Goal: Use online tool/utility: Utilize a website feature to perform a specific function

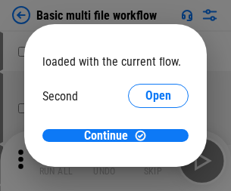
click at [145, 136] on span "Open" at bounding box center [158, 142] width 26 height 12
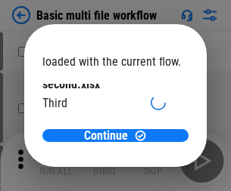
scroll to position [43, 0]
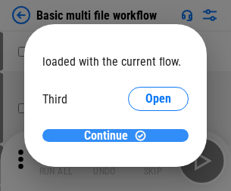
click at [110, 136] on span "Continue" at bounding box center [106, 136] width 44 height 12
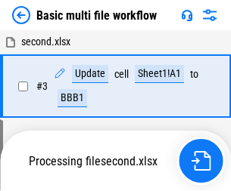
scroll to position [259, 0]
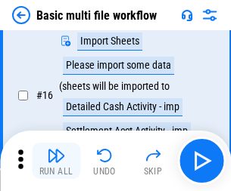
click at [56, 161] on img "button" at bounding box center [56, 156] width 18 height 18
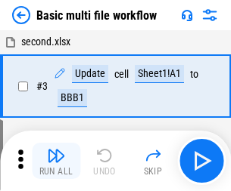
click at [56, 161] on img "button" at bounding box center [56, 156] width 18 height 18
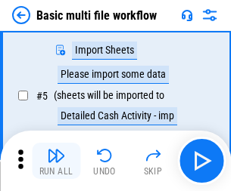
click at [56, 161] on img "button" at bounding box center [56, 156] width 18 height 18
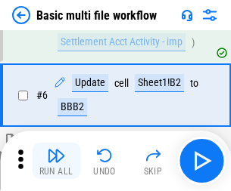
click at [56, 161] on img "button" at bounding box center [56, 156] width 18 height 18
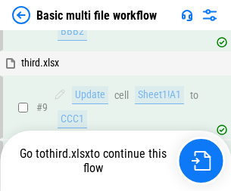
scroll to position [526, 0]
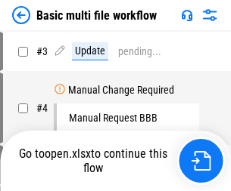
scroll to position [161, 0]
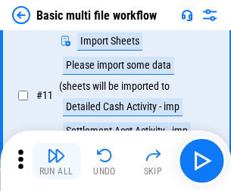
click at [56, 161] on img "button" at bounding box center [56, 156] width 18 height 18
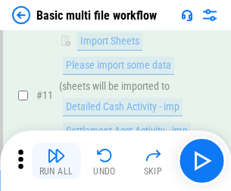
click at [56, 161] on img "button" at bounding box center [56, 156] width 18 height 18
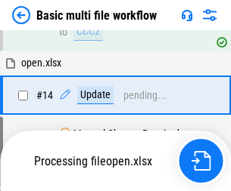
scroll to position [900, 0]
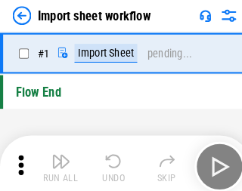
click at [56, 161] on img "button" at bounding box center [59, 156] width 18 height 18
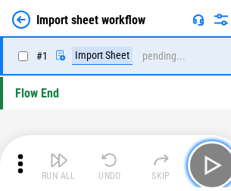
scroll to position [5, 0]
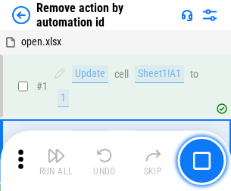
scroll to position [56, 0]
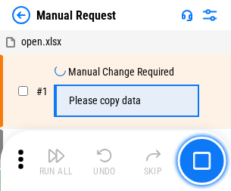
scroll to position [51, 0]
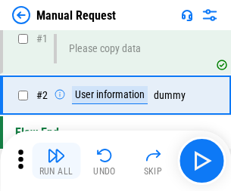
click at [56, 161] on img "button" at bounding box center [56, 156] width 18 height 18
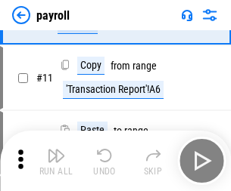
scroll to position [110, 0]
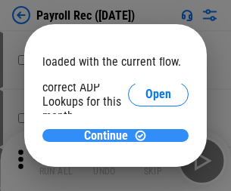
click at [110, 135] on span "Continue" at bounding box center [106, 136] width 44 height 12
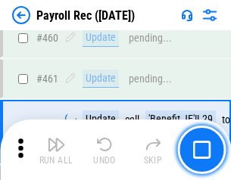
scroll to position [8058, 0]
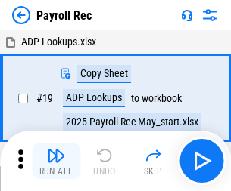
click at [56, 161] on img "button" at bounding box center [56, 156] width 18 height 18
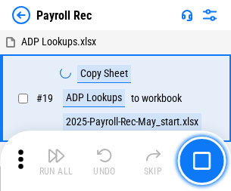
scroll to position [92, 0]
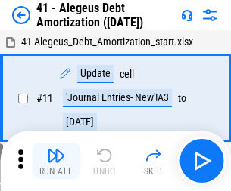
click at [56, 161] on img "button" at bounding box center [56, 156] width 18 height 18
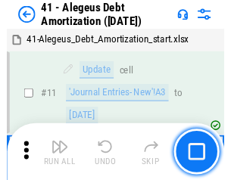
scroll to position [187, 0]
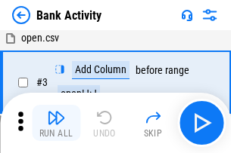
click at [56, 123] on img "button" at bounding box center [56, 118] width 18 height 18
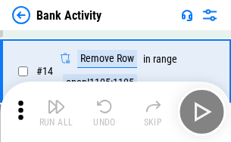
scroll to position [340, 0]
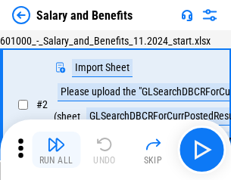
click at [56, 150] on img "button" at bounding box center [56, 144] width 18 height 18
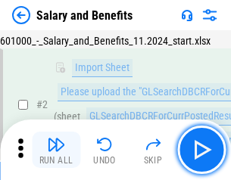
scroll to position [110, 0]
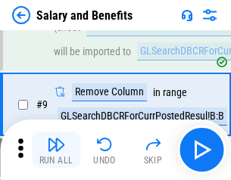
click at [56, 150] on img "button" at bounding box center [56, 144] width 18 height 18
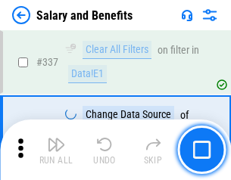
scroll to position [7080, 0]
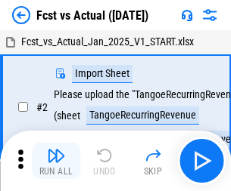
click at [56, 150] on img "button" at bounding box center [56, 156] width 18 height 18
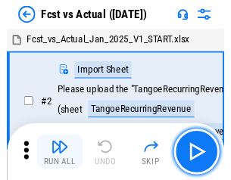
scroll to position [141, 0]
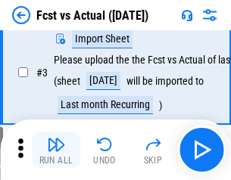
click at [56, 150] on img "button" at bounding box center [56, 144] width 18 height 18
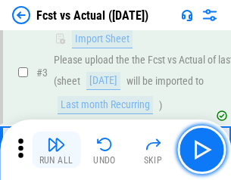
scroll to position [227, 0]
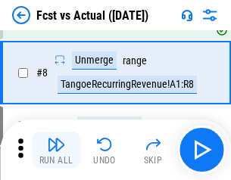
click at [56, 150] on img "button" at bounding box center [56, 144] width 18 height 18
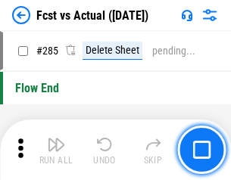
scroll to position [7156, 0]
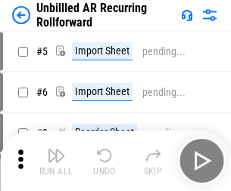
click at [56, 150] on img "button" at bounding box center [56, 156] width 18 height 18
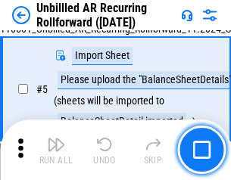
scroll to position [142, 0]
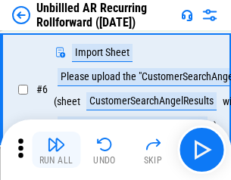
click at [56, 150] on img "button" at bounding box center [56, 144] width 18 height 18
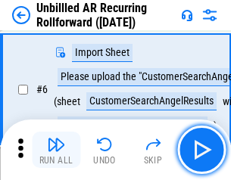
scroll to position [243, 0]
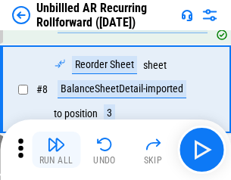
click at [56, 150] on img "button" at bounding box center [56, 144] width 18 height 18
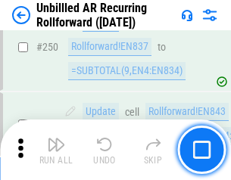
scroll to position [5136, 0]
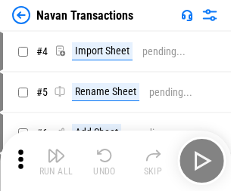
click at [56, 150] on img "button" at bounding box center [56, 156] width 18 height 18
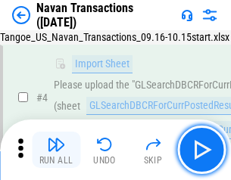
scroll to position [130, 0]
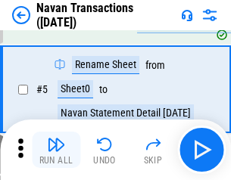
click at [56, 150] on img "button" at bounding box center [56, 144] width 18 height 18
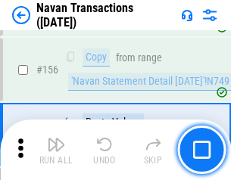
scroll to position [4902, 0]
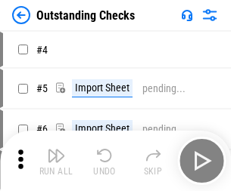
click at [56, 150] on img "button" at bounding box center [56, 156] width 18 height 18
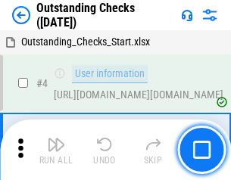
scroll to position [158, 0]
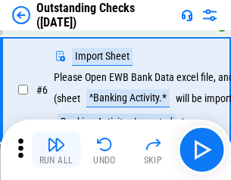
click at [56, 150] on img "button" at bounding box center [56, 144] width 18 height 18
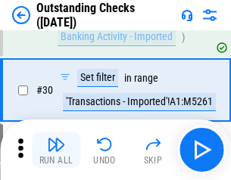
click at [56, 150] on img "button" at bounding box center [56, 144] width 18 height 18
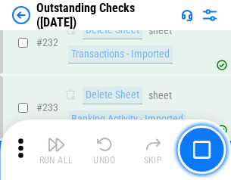
scroll to position [4591, 0]
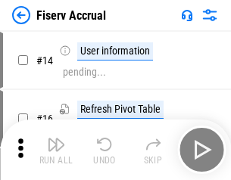
click at [56, 150] on img "button" at bounding box center [56, 144] width 18 height 18
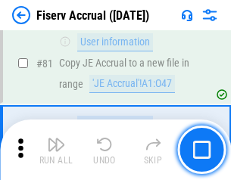
scroll to position [1987, 0]
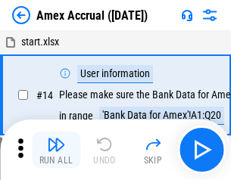
click at [56, 150] on img "button" at bounding box center [56, 144] width 18 height 18
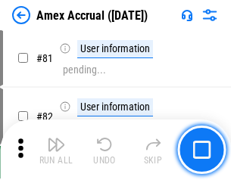
scroll to position [1963, 0]
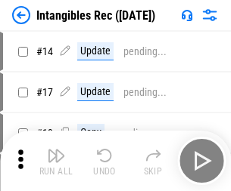
click at [56, 161] on img "button" at bounding box center [56, 156] width 18 height 18
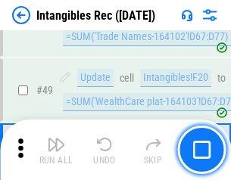
scroll to position [589, 0]
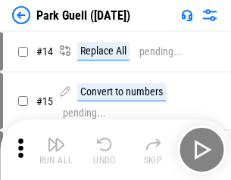
click at [56, 150] on img "button" at bounding box center [56, 144] width 18 height 18
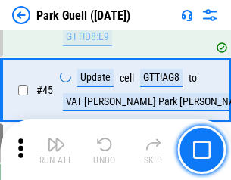
scroll to position [1891, 0]
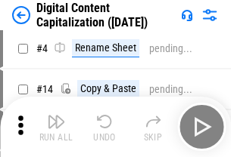
click at [56, 127] on img "button" at bounding box center [56, 122] width 18 height 18
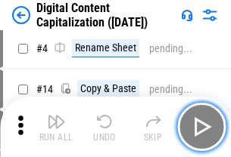
scroll to position [141, 0]
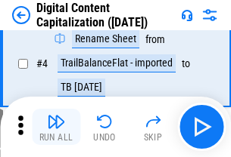
click at [56, 127] on img "button" at bounding box center [56, 122] width 18 height 18
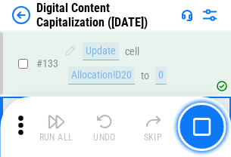
scroll to position [1604, 0]
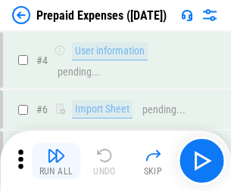
click at [56, 150] on img "button" at bounding box center [56, 156] width 18 height 18
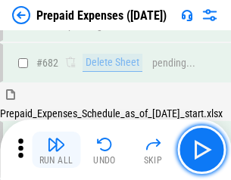
scroll to position [4158, 0]
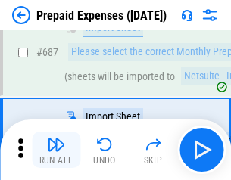
click at [56, 150] on img "button" at bounding box center [56, 144] width 18 height 18
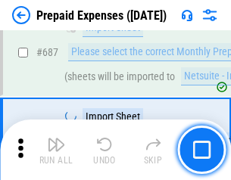
scroll to position [4235, 0]
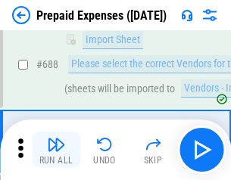
click at [56, 150] on img "button" at bounding box center [56, 144] width 18 height 18
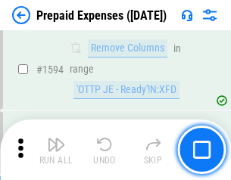
scroll to position [14722, 0]
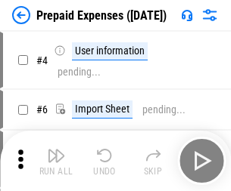
click at [56, 161] on img "button" at bounding box center [56, 156] width 18 height 18
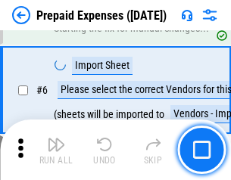
scroll to position [144, 0]
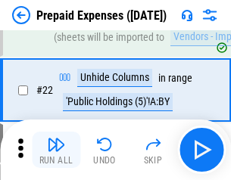
click at [56, 150] on img "button" at bounding box center [56, 144] width 18 height 18
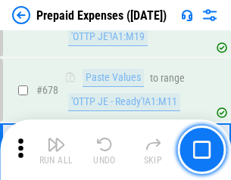
scroll to position [5265, 0]
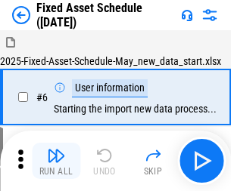
click at [56, 161] on img "button" at bounding box center [56, 156] width 18 height 18
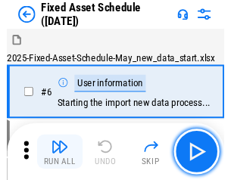
scroll to position [159, 0]
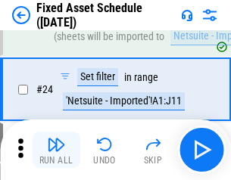
click at [56, 150] on img "button" at bounding box center [56, 144] width 18 height 18
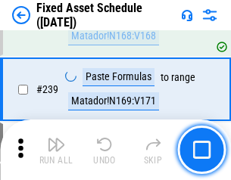
scroll to position [4684, 0]
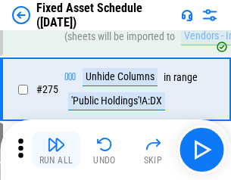
click at [56, 150] on img "button" at bounding box center [56, 144] width 18 height 18
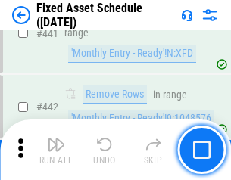
scroll to position [6759, 0]
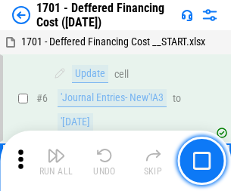
scroll to position [181, 0]
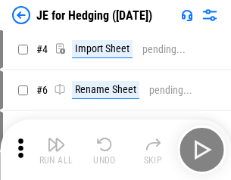
click at [56, 150] on img "button" at bounding box center [56, 144] width 18 height 18
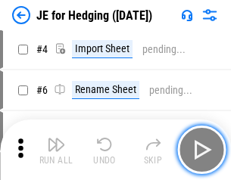
scroll to position [85, 0]
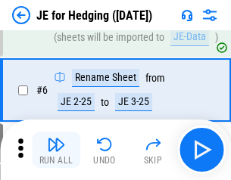
click at [56, 150] on img "button" at bounding box center [56, 144] width 18 height 18
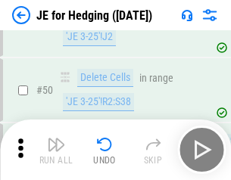
scroll to position [979, 0]
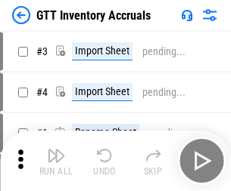
click at [56, 150] on img "button" at bounding box center [56, 156] width 18 height 18
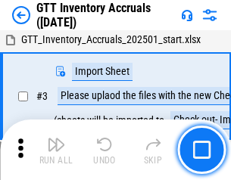
scroll to position [98, 0]
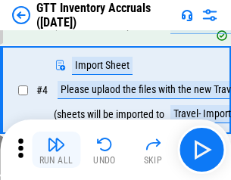
click at [56, 150] on img "button" at bounding box center [56, 144] width 18 height 18
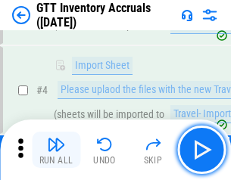
scroll to position [175, 0]
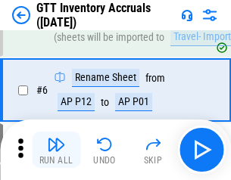
click at [56, 150] on img "button" at bounding box center [56, 144] width 18 height 18
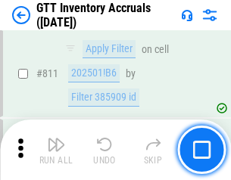
scroll to position [11477, 0]
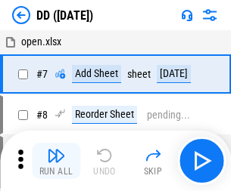
click at [56, 161] on img "button" at bounding box center [56, 156] width 18 height 18
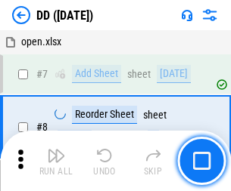
scroll to position [146, 0]
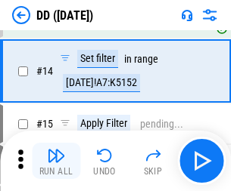
click at [56, 161] on img "button" at bounding box center [56, 156] width 18 height 18
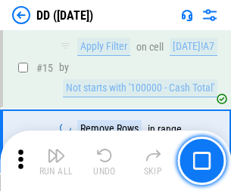
scroll to position [389, 0]
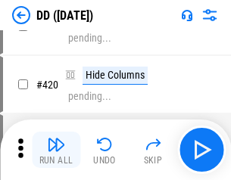
click at [56, 150] on img "button" at bounding box center [56, 144] width 18 height 18
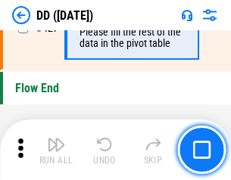
scroll to position [7237, 0]
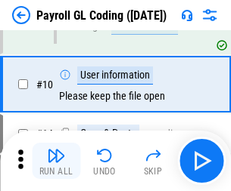
click at [56, 161] on img "button" at bounding box center [56, 156] width 18 height 18
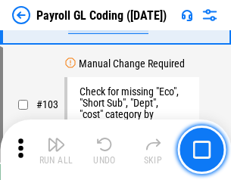
scroll to position [3547, 0]
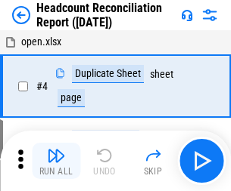
click at [56, 161] on img "button" at bounding box center [56, 156] width 18 height 18
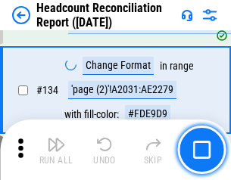
scroll to position [1818, 0]
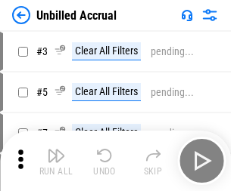
click at [56, 161] on img "button" at bounding box center [56, 156] width 18 height 18
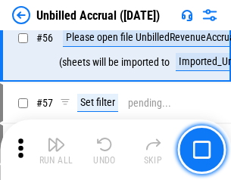
scroll to position [1656, 0]
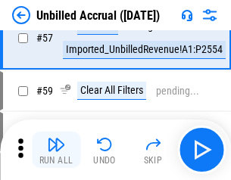
click at [56, 150] on img "button" at bounding box center [56, 144] width 18 height 18
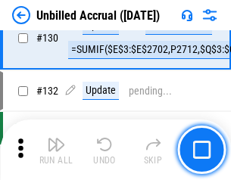
scroll to position [4504, 0]
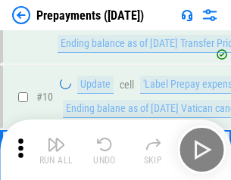
scroll to position [95, 0]
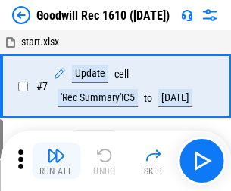
click at [56, 161] on img "button" at bounding box center [56, 156] width 18 height 18
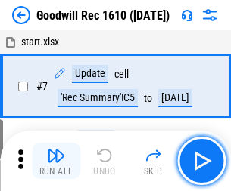
scroll to position [259, 0]
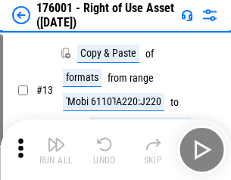
scroll to position [98, 0]
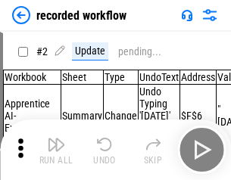
click at [56, 150] on img "button" at bounding box center [56, 144] width 18 height 18
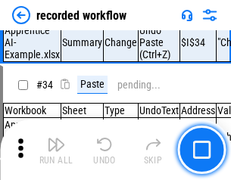
scroll to position [4726, 0]
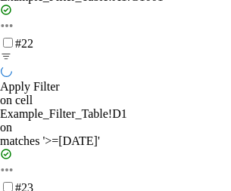
scroll to position [1384, 0]
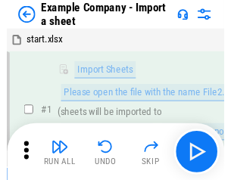
scroll to position [127, 0]
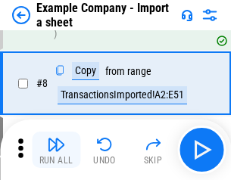
click at [56, 150] on img "button" at bounding box center [56, 144] width 18 height 18
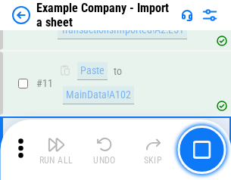
scroll to position [334, 0]
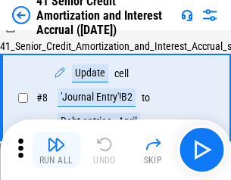
click at [56, 150] on img "button" at bounding box center [56, 144] width 18 height 18
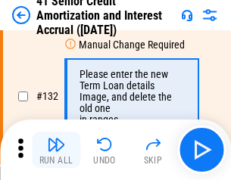
click at [56, 150] on img "button" at bounding box center [56, 144] width 18 height 18
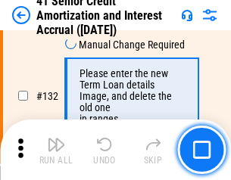
scroll to position [1580, 0]
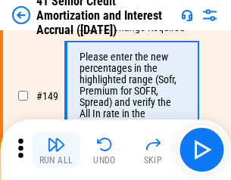
click at [56, 150] on img "button" at bounding box center [56, 144] width 18 height 18
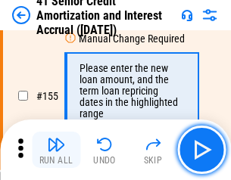
click at [56, 150] on img "button" at bounding box center [56, 144] width 18 height 18
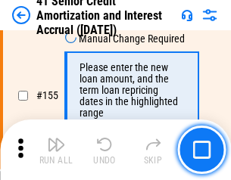
scroll to position [1843, 0]
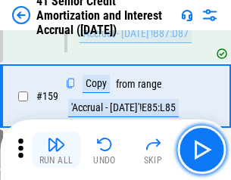
click at [56, 150] on img "button" at bounding box center [56, 144] width 18 height 18
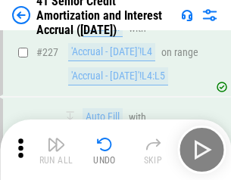
scroll to position [3386, 0]
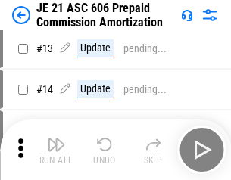
click at [56, 150] on img "button" at bounding box center [56, 144] width 18 height 18
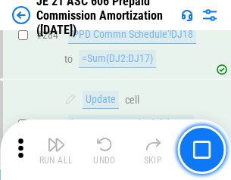
scroll to position [2782, 0]
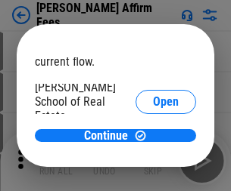
click at [153, 175] on span "Open" at bounding box center [166, 181] width 26 height 12
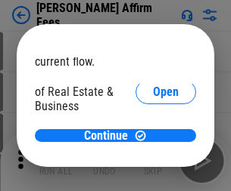
click at [153, 158] on span "Open" at bounding box center [166, 164] width 26 height 12
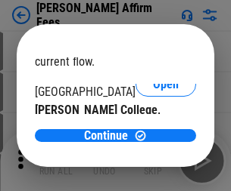
click at [153, 141] on span "Open" at bounding box center [166, 147] width 26 height 12
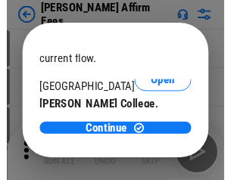
scroll to position [237, 0]
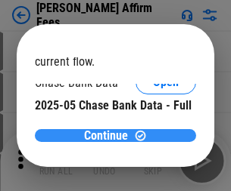
click at [110, 135] on span "Continue" at bounding box center [106, 136] width 44 height 12
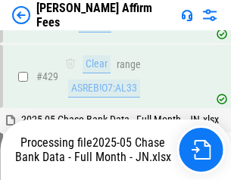
scroll to position [3947, 0]
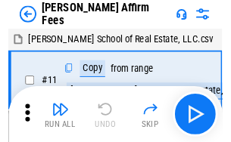
scroll to position [15, 0]
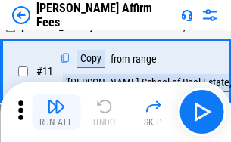
click at [56, 112] on img "button" at bounding box center [56, 107] width 18 height 18
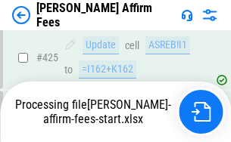
scroll to position [3965, 0]
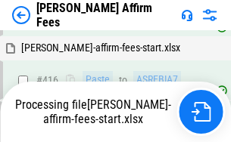
scroll to position [3432, 0]
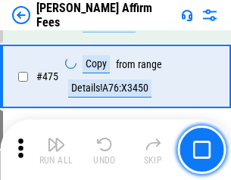
scroll to position [3947, 0]
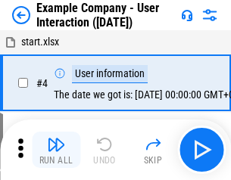
click at [56, 150] on img "button" at bounding box center [56, 144] width 18 height 18
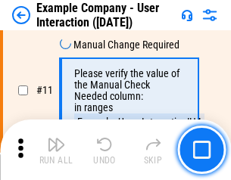
scroll to position [327, 0]
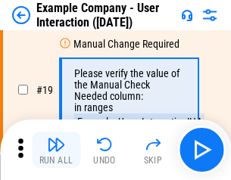
click at [56, 150] on img "button" at bounding box center [56, 144] width 18 height 18
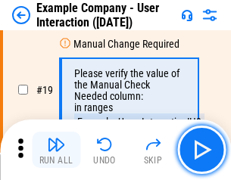
click at [56, 150] on img "button" at bounding box center [56, 144] width 18 height 18
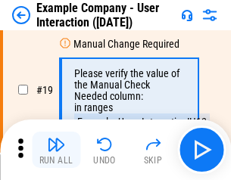
click at [56, 150] on img "button" at bounding box center [56, 144] width 18 height 18
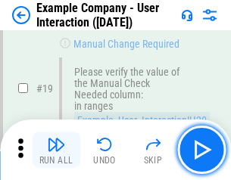
scroll to position [417, 0]
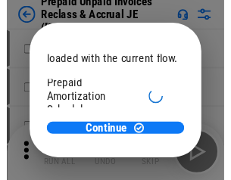
scroll to position [90, 0]
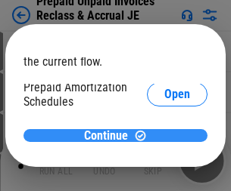
click at [110, 135] on span "Continue" at bounding box center [106, 136] width 44 height 12
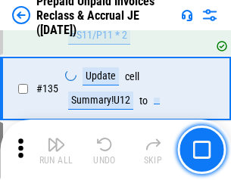
scroll to position [1960, 0]
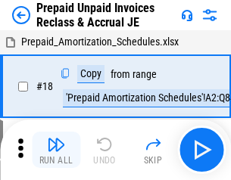
click at [56, 150] on img "button" at bounding box center [56, 144] width 18 height 18
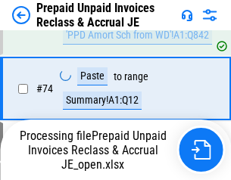
scroll to position [1080, 0]
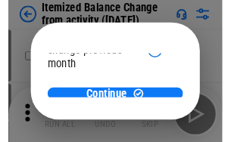
scroll to position [110, 0]
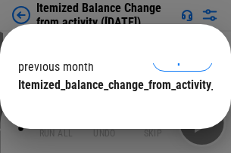
click at [110, 110] on span "Continue" at bounding box center [106, 116] width 44 height 12
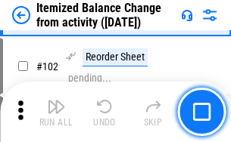
scroll to position [2529, 0]
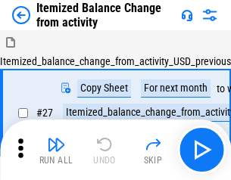
scroll to position [23, 0]
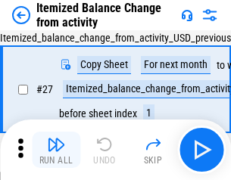
click at [56, 150] on img "button" at bounding box center [56, 144] width 18 height 18
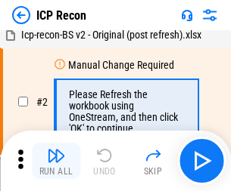
click at [56, 161] on img "button" at bounding box center [56, 156] width 18 height 18
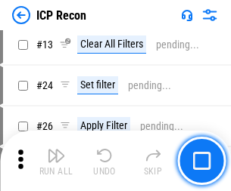
click at [56, 161] on img "button" at bounding box center [56, 156] width 18 height 18
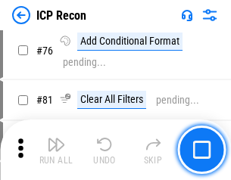
scroll to position [1359, 0]
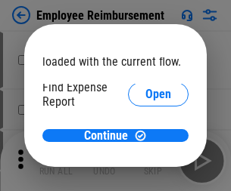
click at [145, 175] on span "Open" at bounding box center [158, 181] width 26 height 12
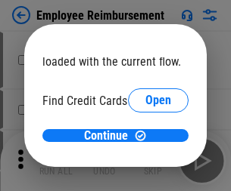
scroll to position [88, 0]
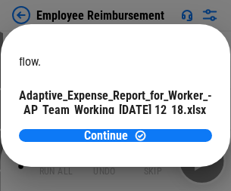
click at [169, 127] on span "Open" at bounding box center [182, 133] width 26 height 12
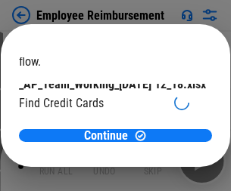
scroll to position [157, 0]
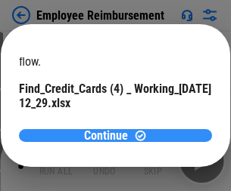
click at [110, 135] on span "Continue" at bounding box center [106, 136] width 44 height 12
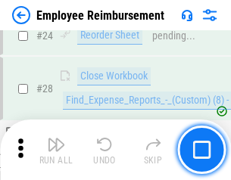
scroll to position [707, 0]
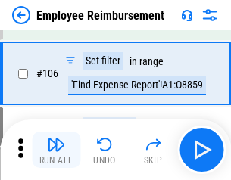
click at [56, 150] on img "button" at bounding box center [56, 144] width 18 height 18
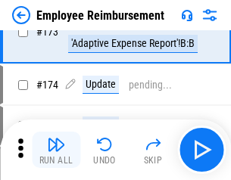
click at [56, 150] on img "button" at bounding box center [56, 144] width 18 height 18
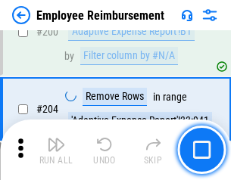
scroll to position [3826, 0]
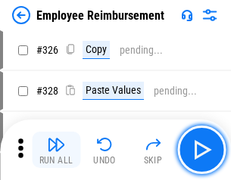
click at [56, 150] on img "button" at bounding box center [56, 144] width 18 height 18
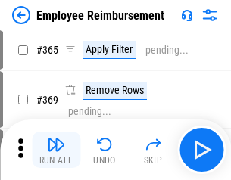
click at [56, 150] on img "button" at bounding box center [56, 144] width 18 height 18
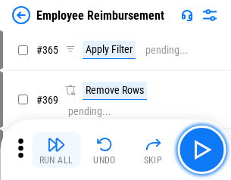
scroll to position [7795, 0]
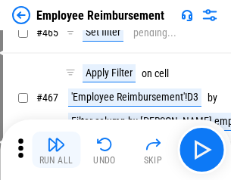
click at [56, 150] on img "button" at bounding box center [56, 144] width 18 height 18
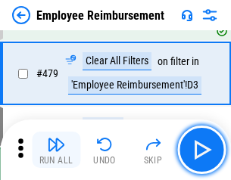
scroll to position [9338, 0]
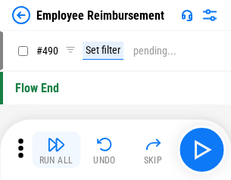
click at [56, 150] on img "button" at bounding box center [56, 144] width 18 height 18
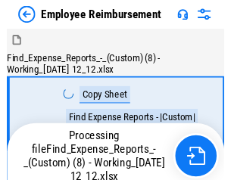
scroll to position [51, 0]
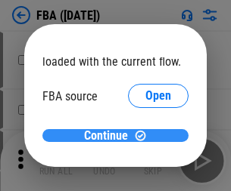
click at [110, 136] on span "Continue" at bounding box center [106, 136] width 44 height 12
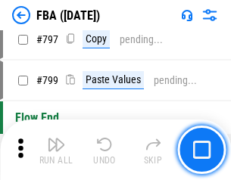
scroll to position [13275, 0]
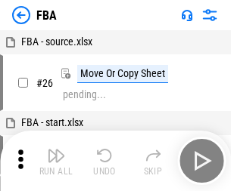
scroll to position [15, 0]
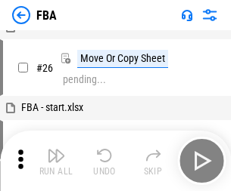
click at [56, 161] on img "button" at bounding box center [56, 156] width 18 height 18
